Goal: Navigation & Orientation: Find specific page/section

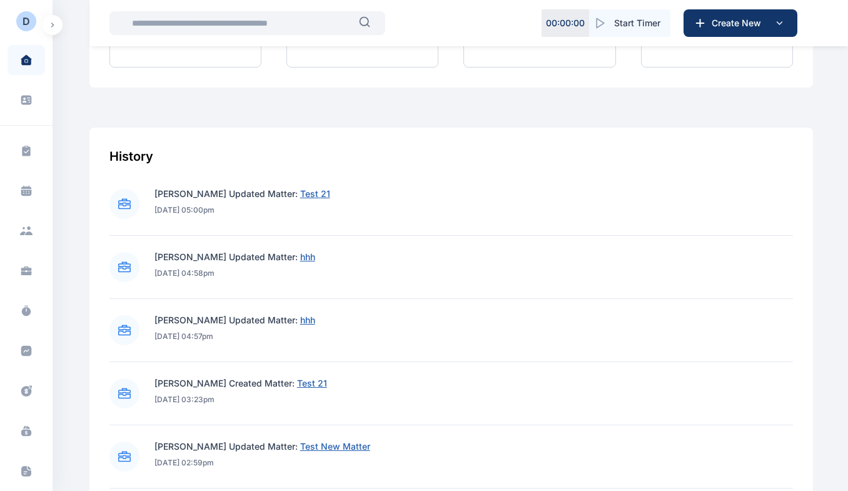
scroll to position [403, 0]
click at [23, 353] on icon at bounding box center [26, 351] width 11 height 11
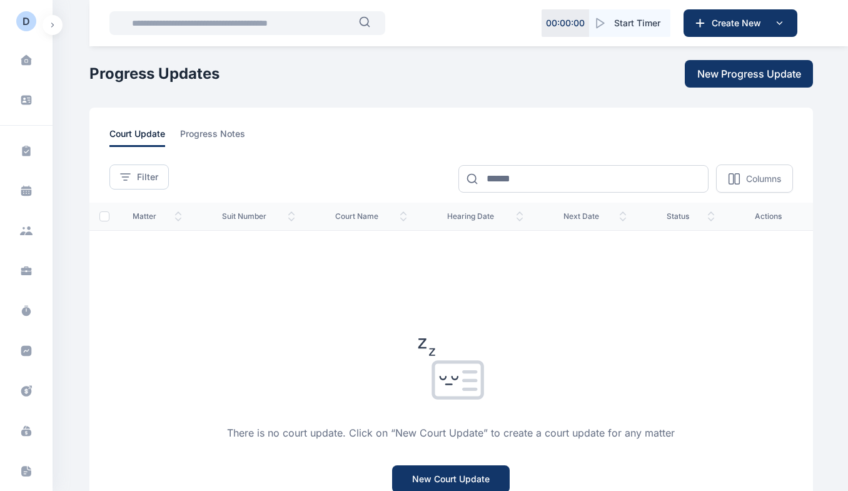
click at [28, 99] on icon at bounding box center [26, 100] width 11 height 9
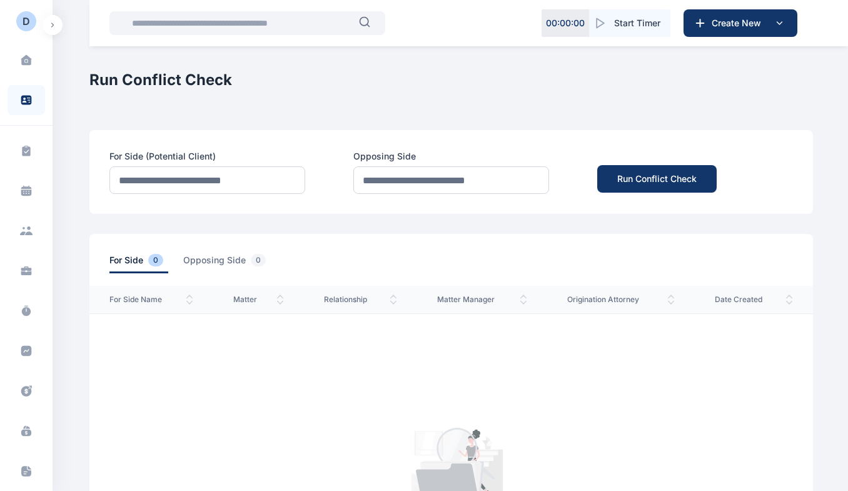
click at [23, 62] on icon at bounding box center [26, 59] width 11 height 11
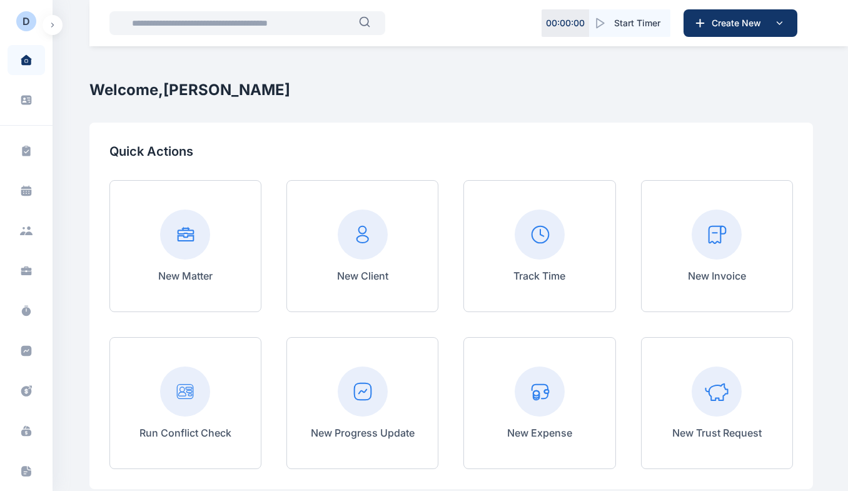
click at [19, 106] on span at bounding box center [26, 100] width 33 height 28
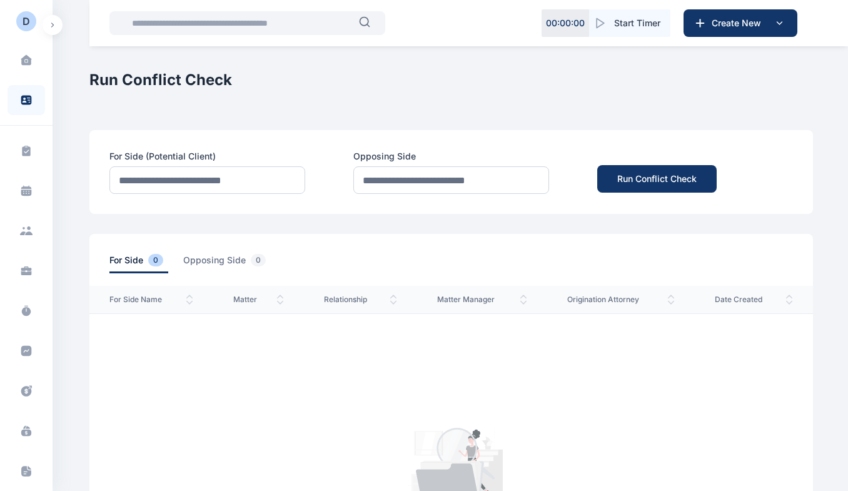
click at [20, 146] on icon at bounding box center [26, 150] width 13 height 13
click at [21, 194] on icon at bounding box center [26, 192] width 11 height 6
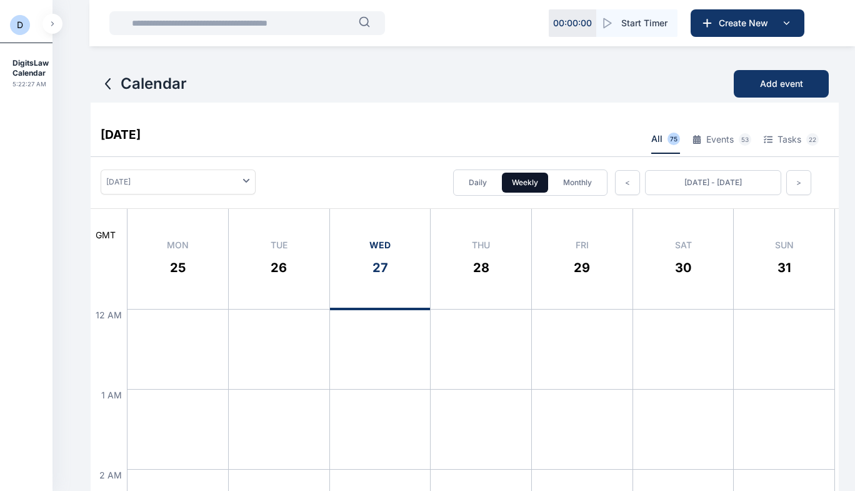
click at [53, 29] on button "button" at bounding box center [53, 24] width 20 height 20
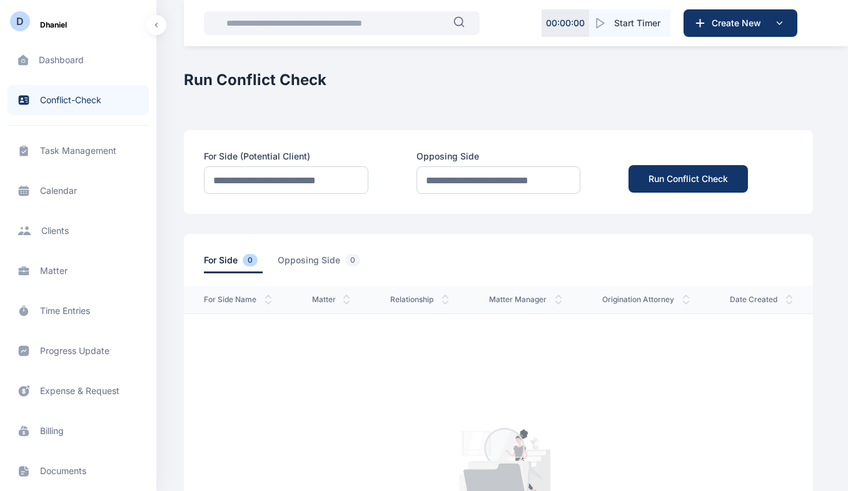
click at [168, 86] on div "D Dhaniel Dashboard dashboard dashboard Conflict-Check conflict-check conflict-…" at bounding box center [424, 380] width 848 height 761
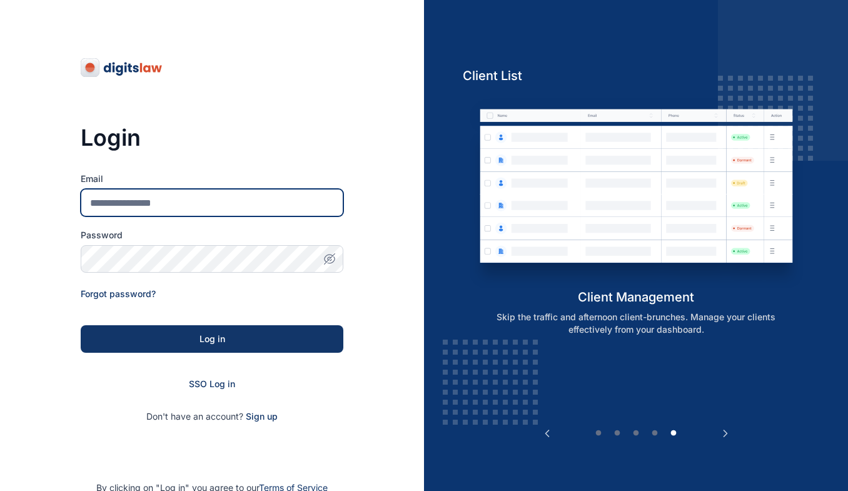
click at [173, 204] on input "Email" at bounding box center [212, 203] width 263 height 28
paste input "**********"
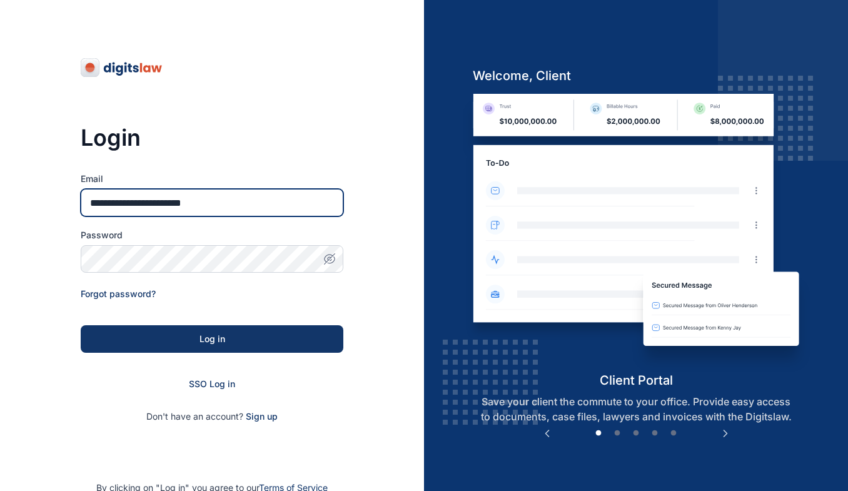
type input "**********"
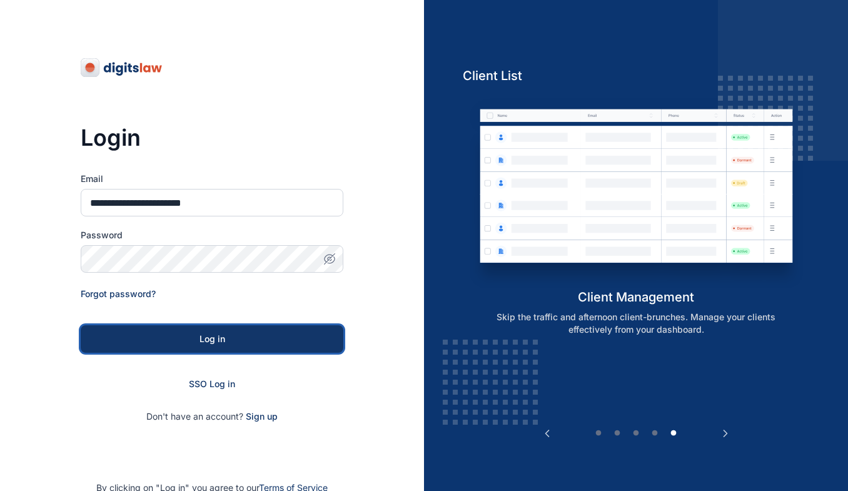
click at [202, 335] on div "Log in" at bounding box center [212, 339] width 223 height 13
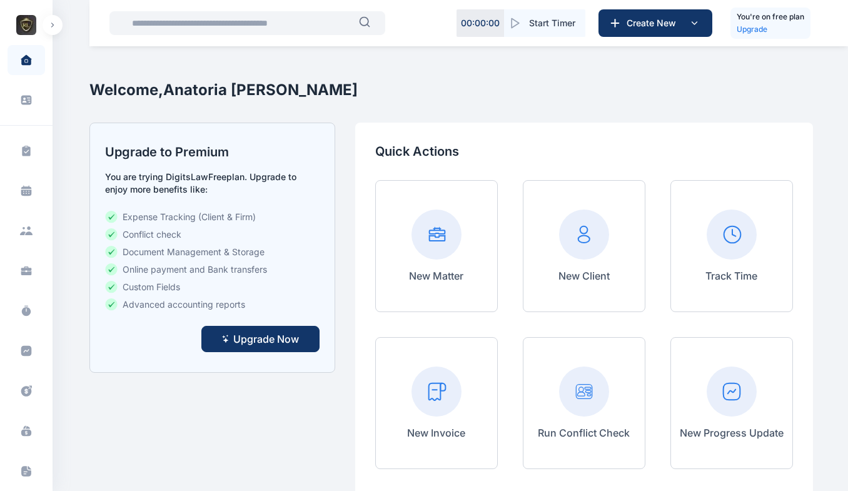
click at [23, 65] on icon at bounding box center [26, 59] width 11 height 11
click at [26, 351] on icon at bounding box center [26, 350] width 13 height 13
click at [24, 348] on icon at bounding box center [26, 351] width 11 height 11
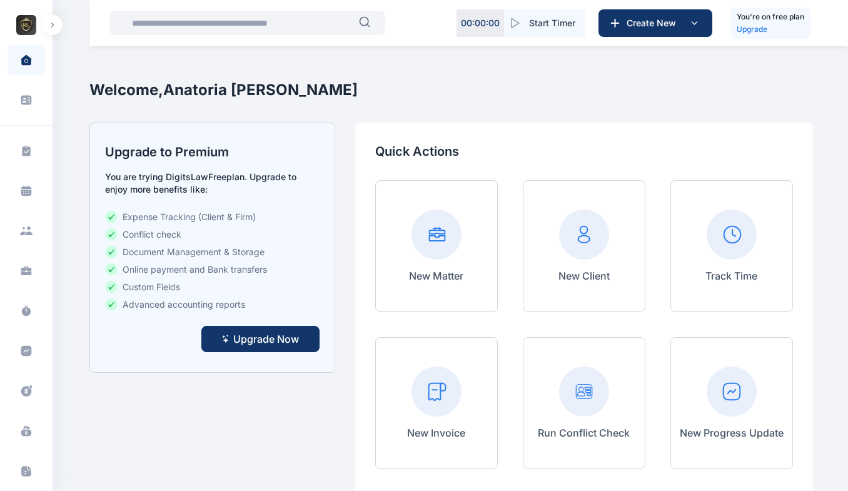
click at [23, 351] on icon at bounding box center [26, 350] width 13 height 13
